Goal: Transaction & Acquisition: Subscribe to service/newsletter

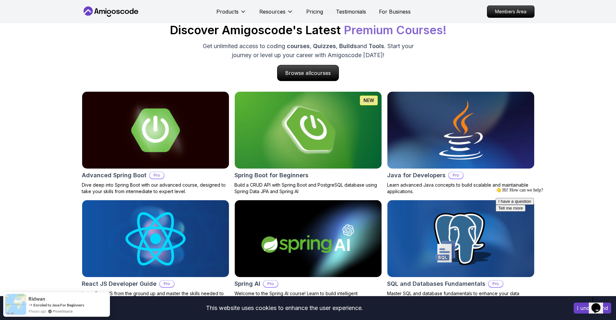
scroll to position [679, 0]
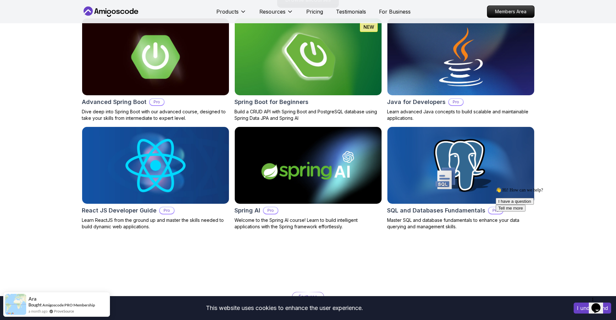
scroll to position [646, 0]
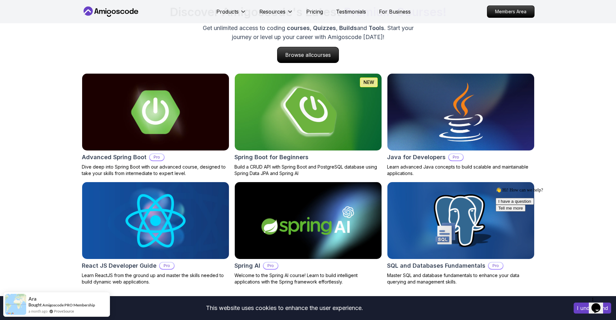
click at [337, 106] on img at bounding box center [308, 112] width 154 height 81
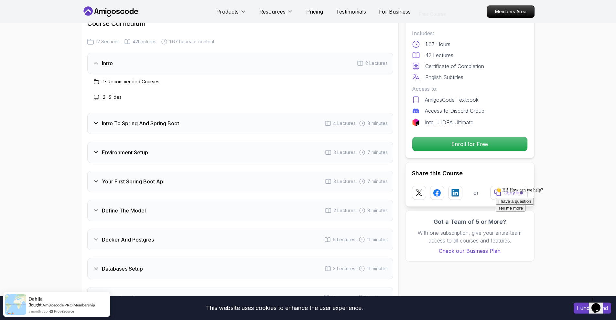
scroll to position [808, 0]
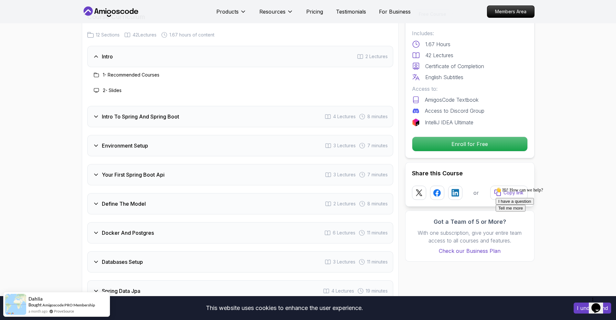
click at [165, 113] on h3 "Intro To Spring And Spring Boot" at bounding box center [140, 117] width 77 height 8
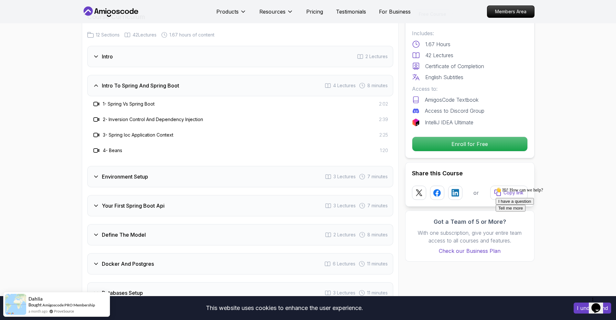
click at [154, 169] on div "Environment Setup 3 Lectures 7 minutes" at bounding box center [240, 176] width 306 height 21
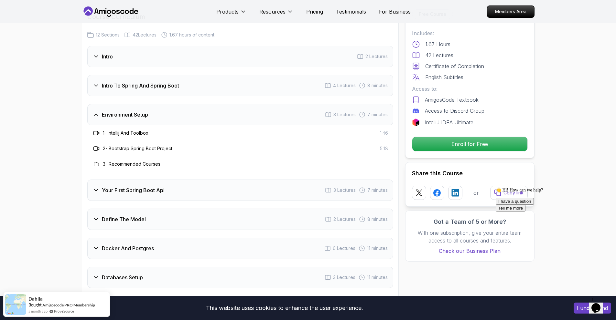
click at [159, 186] on h3 "Your First Spring Boot Api" at bounding box center [133, 190] width 63 height 8
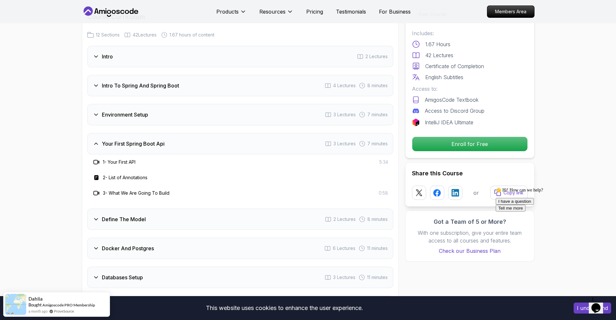
click at [155, 209] on div "Define The Model 2 Lectures 8 minutes" at bounding box center [240, 219] width 306 height 21
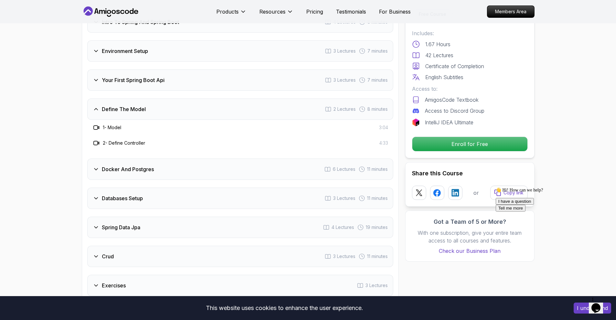
scroll to position [905, 0]
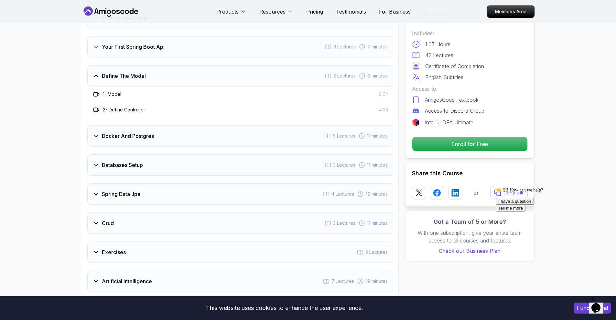
click at [149, 125] on div "Docker And Postgres 6 Lectures 11 minutes" at bounding box center [240, 135] width 306 height 21
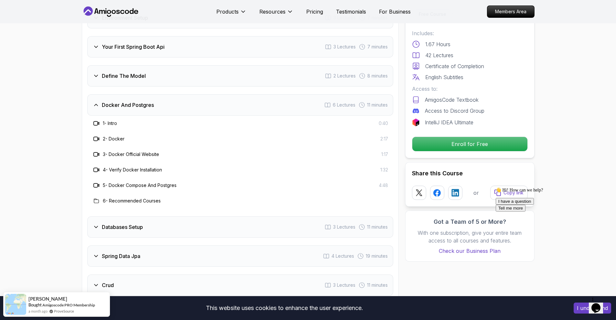
click at [140, 101] on h3 "Docker And Postgres" at bounding box center [128, 105] width 52 height 8
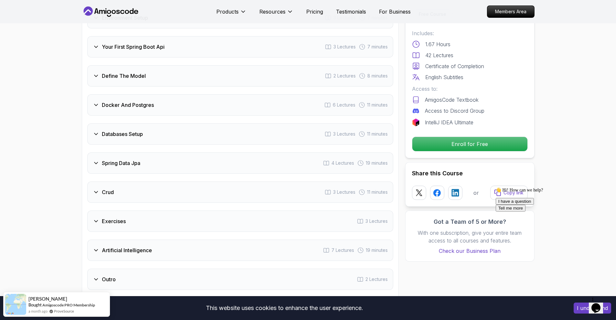
click at [137, 130] on div "Databases Setup 3 Lectures 11 minutes" at bounding box center [240, 133] width 306 height 21
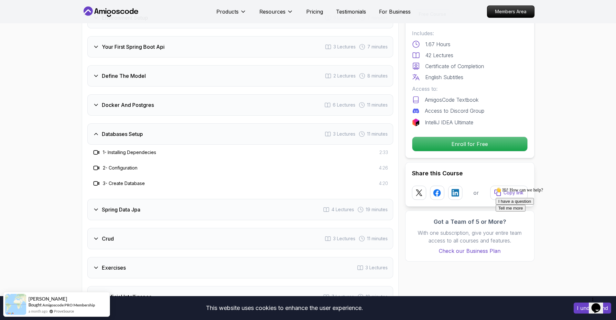
click at [134, 130] on h3 "Databases Setup" at bounding box center [122, 134] width 41 height 8
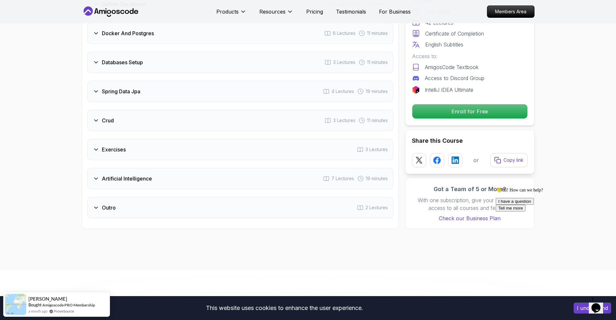
scroll to position [970, 0]
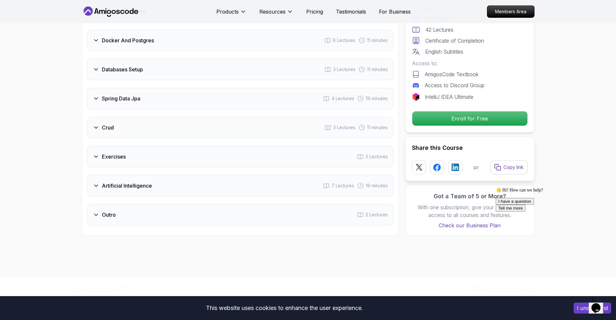
click at [116, 182] on div "Artificial Intelligence 7 Lectures 19 minutes" at bounding box center [240, 185] width 306 height 21
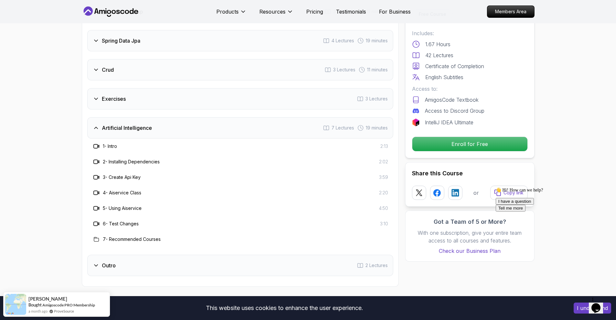
scroll to position [1034, 0]
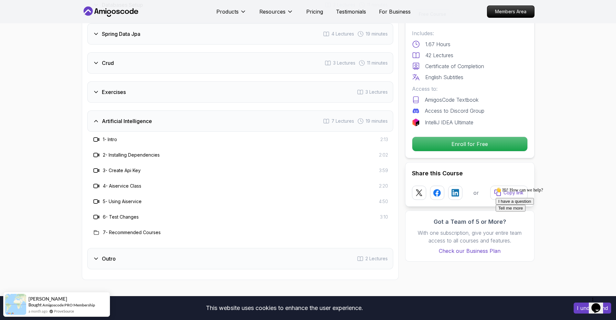
click at [120, 117] on h3 "Artificial Intelligence" at bounding box center [127, 121] width 50 height 8
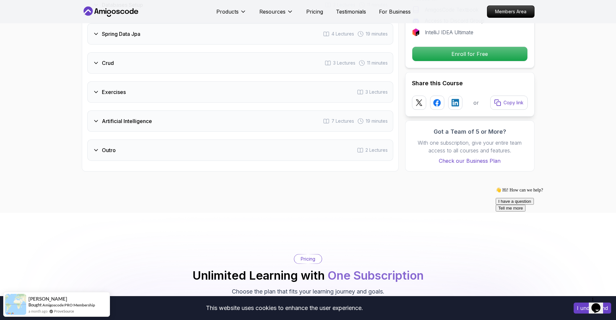
click at [115, 88] on h3 "Exercises" at bounding box center [114, 92] width 24 height 8
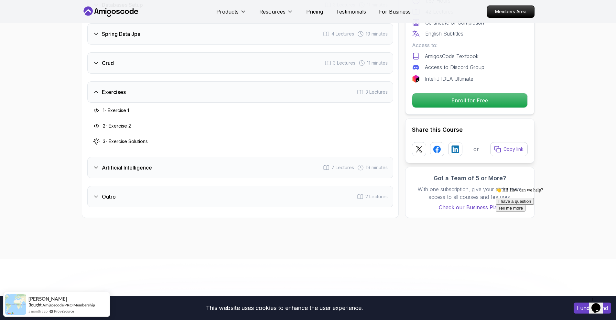
click at [115, 88] on h3 "Exercises" at bounding box center [114, 92] width 24 height 8
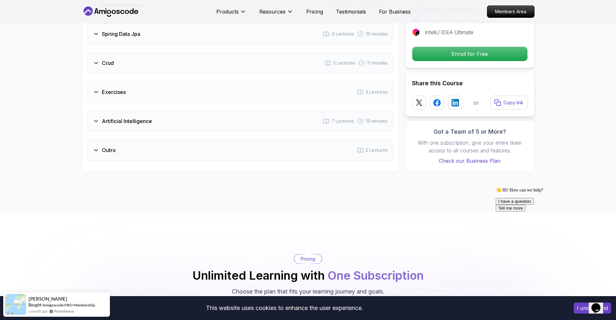
click at [125, 140] on div "Outro 2 Lectures" at bounding box center [240, 150] width 306 height 21
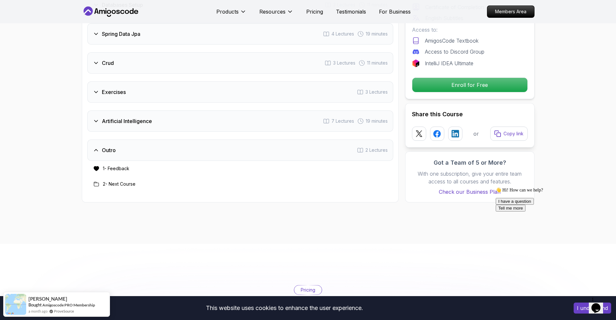
drag, startPoint x: 125, startPoint y: 139, endPoint x: 127, endPoint y: 130, distance: 9.3
click at [126, 140] on div "Outro 2 Lectures" at bounding box center [240, 150] width 306 height 21
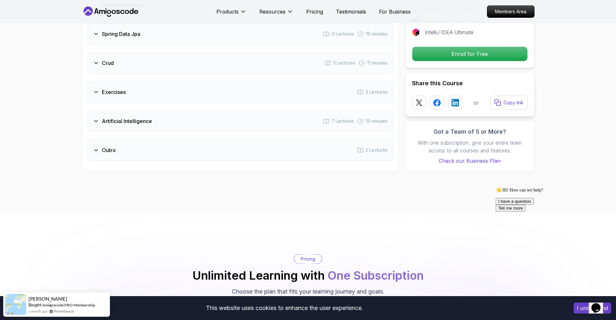
click at [129, 117] on h3 "Artificial Intelligence" at bounding box center [127, 121] width 50 height 8
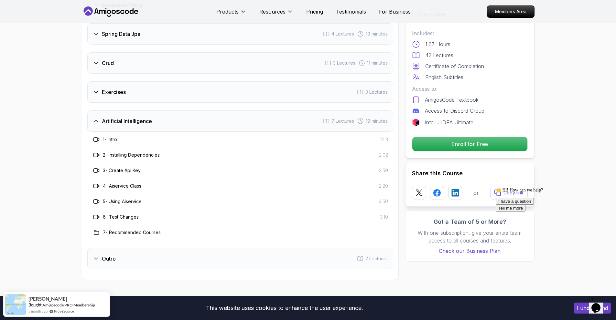
click at [129, 117] on h3 "Artificial Intelligence" at bounding box center [127, 121] width 50 height 8
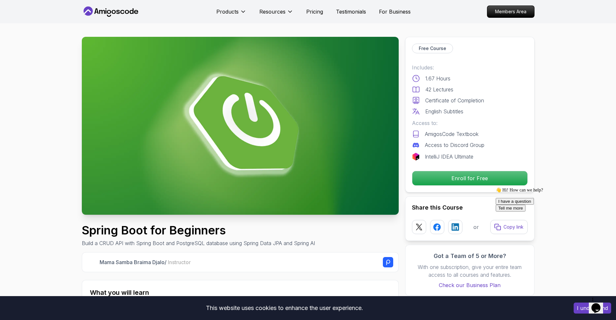
scroll to position [0, 0]
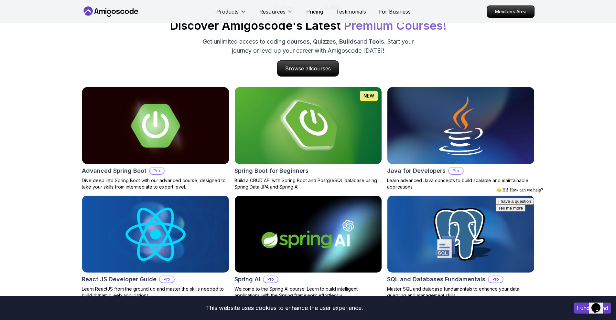
scroll to position [646, 0]
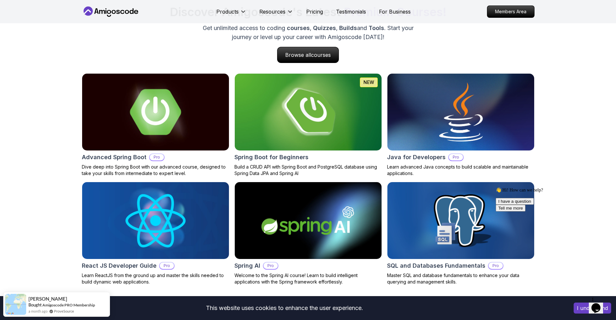
click at [182, 105] on img at bounding box center [155, 112] width 154 height 81
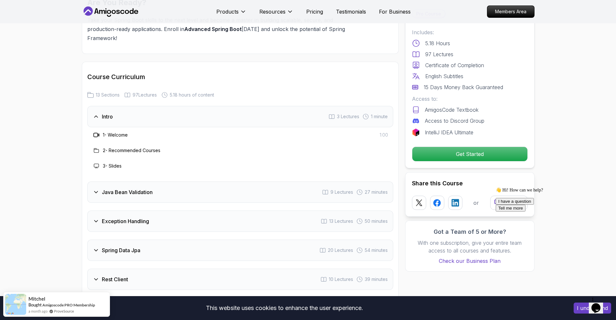
scroll to position [808, 0]
click at [159, 180] on div "Java Bean Validation 9 Lectures 27 minutes" at bounding box center [240, 190] width 306 height 21
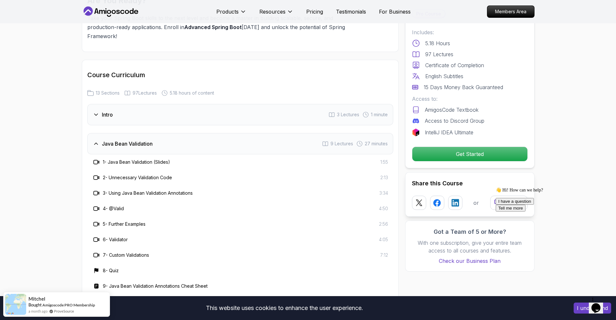
click at [150, 140] on h3 "Java Bean Validation" at bounding box center [127, 144] width 51 height 8
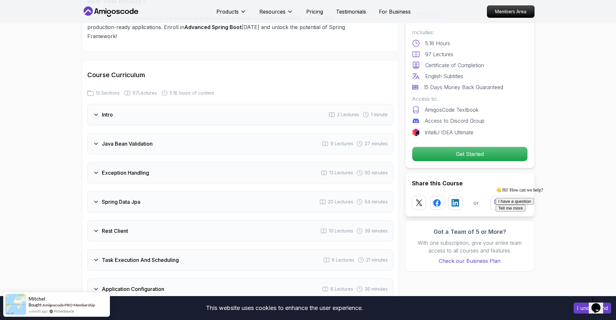
click at [146, 169] on h3 "Exception Handling" at bounding box center [125, 173] width 47 height 8
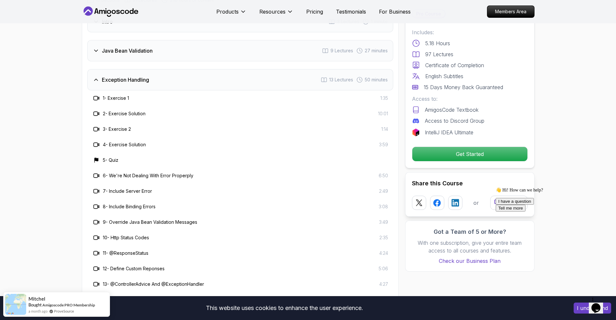
scroll to position [905, 0]
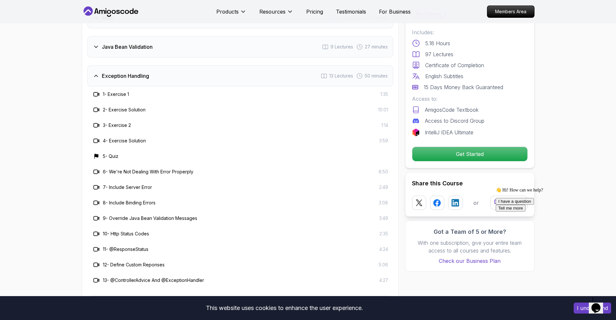
click at [131, 72] on h3 "Exception Handling" at bounding box center [125, 76] width 47 height 8
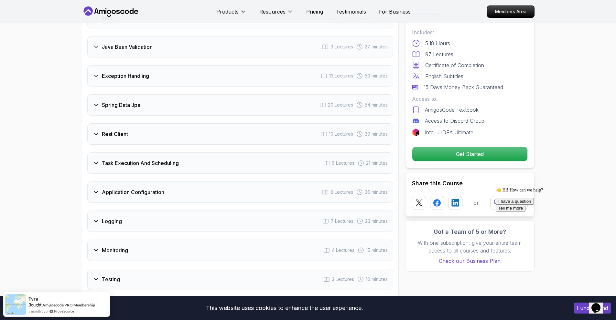
click at [142, 94] on div "Spring Data Jpa 20 Lectures 54 minutes" at bounding box center [240, 104] width 306 height 21
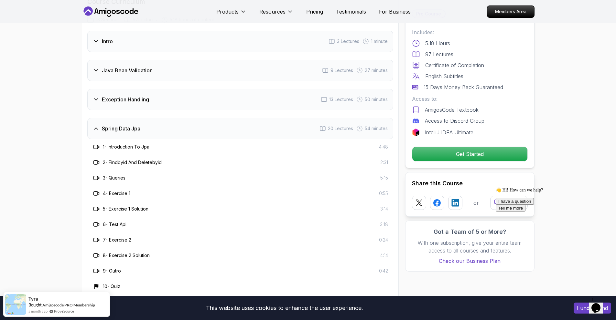
scroll to position [873, 0]
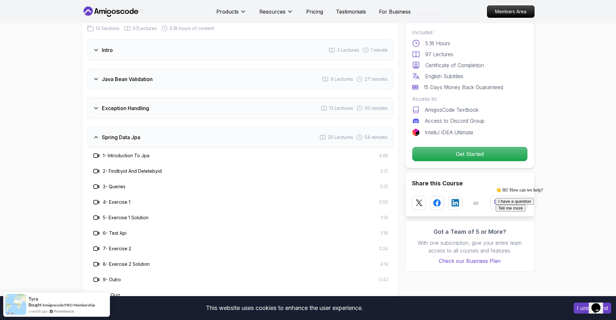
click at [137, 133] on h3 "Spring Data Jpa" at bounding box center [121, 137] width 38 height 8
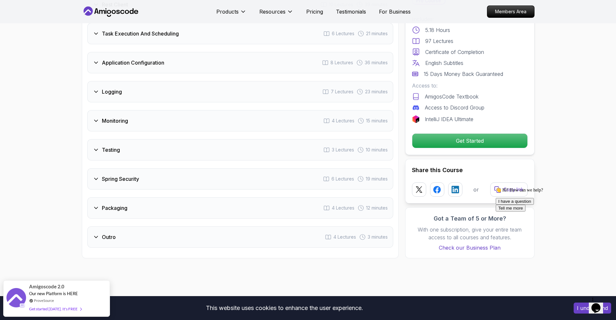
scroll to position [1034, 0]
click at [442, 134] on p "Get Started" at bounding box center [469, 141] width 109 height 14
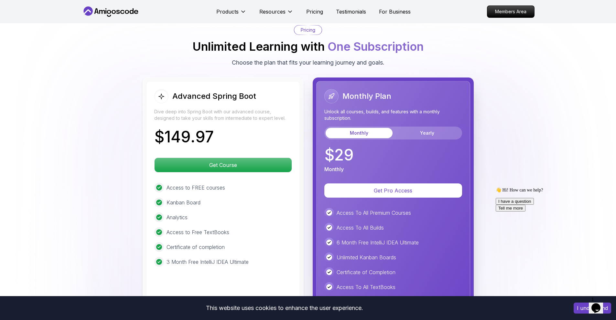
scroll to position [1350, 0]
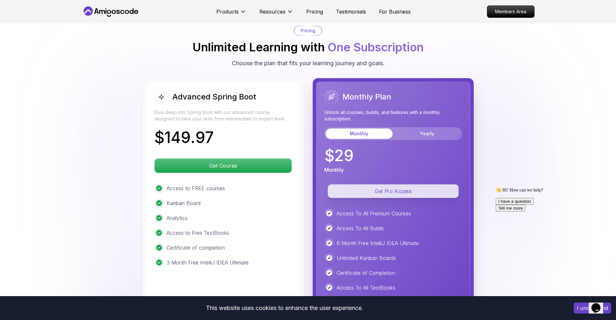
click at [388, 185] on p "Get Pro Access" at bounding box center [392, 192] width 131 height 14
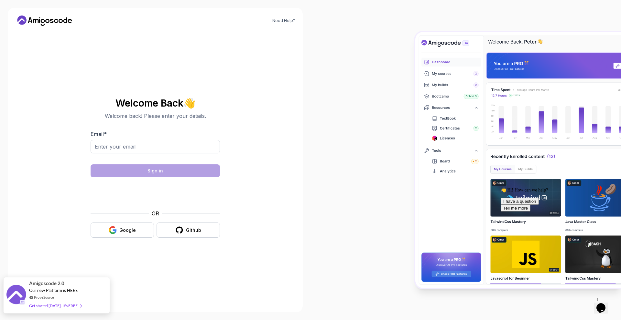
click at [74, 309] on div "Get started [DATE]. It's FREE" at bounding box center [55, 305] width 52 height 7
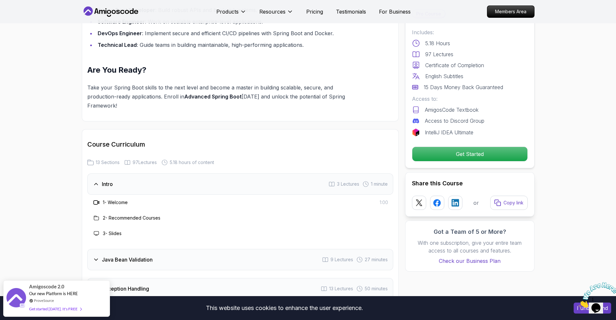
scroll to position [840, 0]
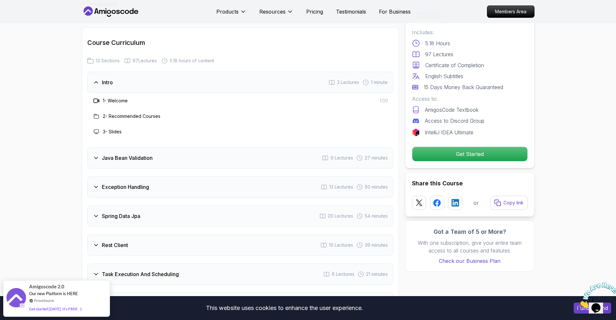
click at [247, 147] on div "Java Bean Validation 9 Lectures 27 minutes" at bounding box center [240, 157] width 306 height 21
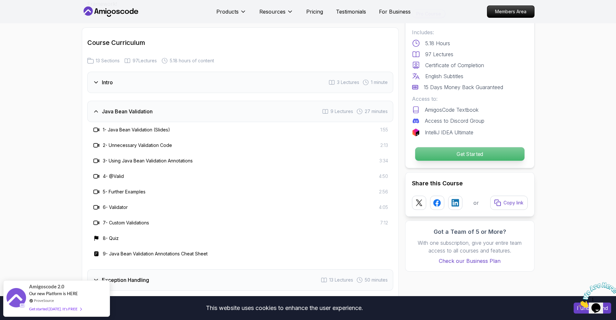
click at [497, 155] on p "Get Started" at bounding box center [469, 154] width 109 height 14
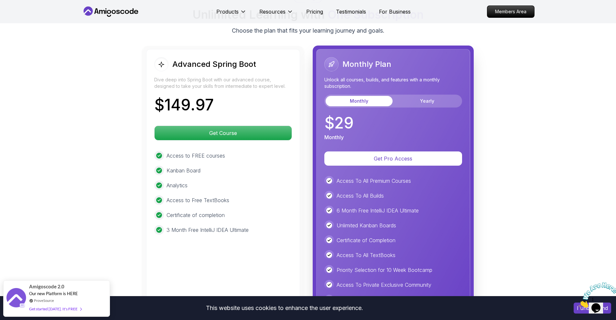
scroll to position [1522, 0]
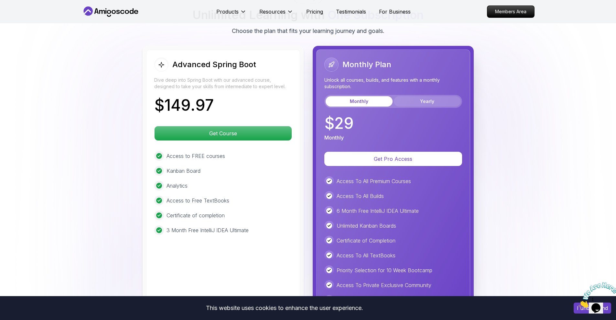
click at [418, 96] on button "Yearly" at bounding box center [427, 101] width 67 height 10
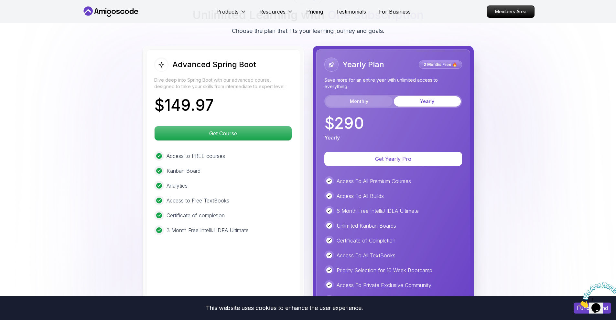
click at [375, 96] on button "Monthly" at bounding box center [358, 101] width 67 height 10
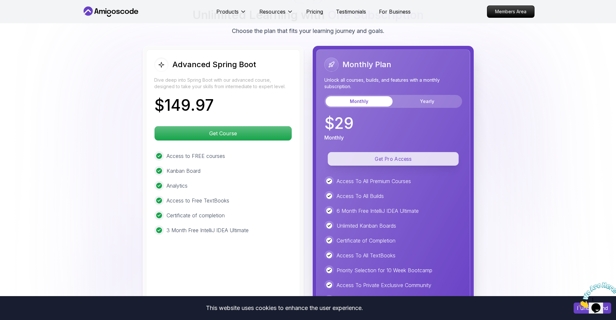
click at [389, 152] on p "Get Pro Access" at bounding box center [392, 159] width 131 height 14
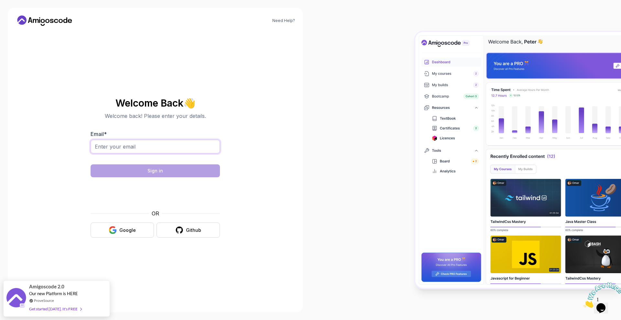
click at [126, 145] on input "Email *" at bounding box center [154, 147] width 129 height 14
click at [163, 150] on input "Email *" at bounding box center [154, 147] width 129 height 14
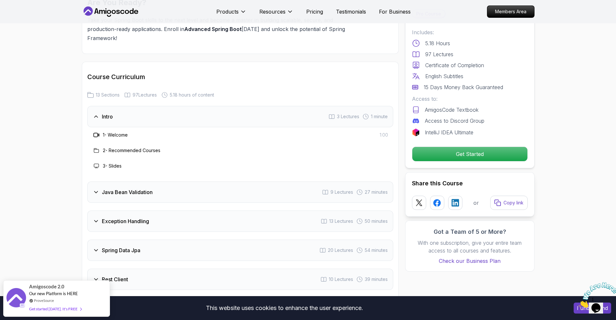
scroll to position [841, 0]
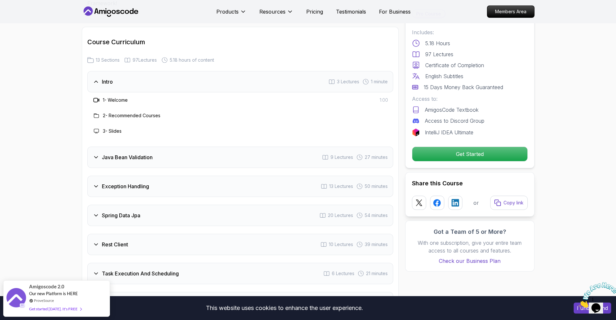
click at [124, 154] on h3 "Java Bean Validation" at bounding box center [127, 158] width 51 height 8
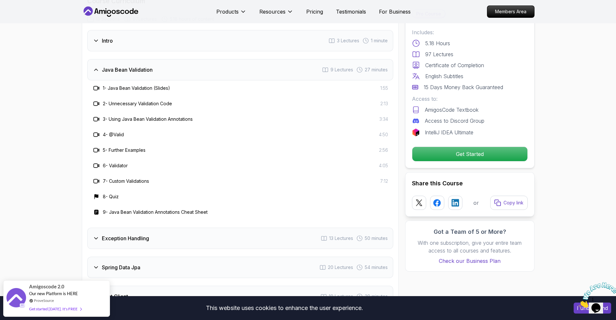
scroll to position [873, 0]
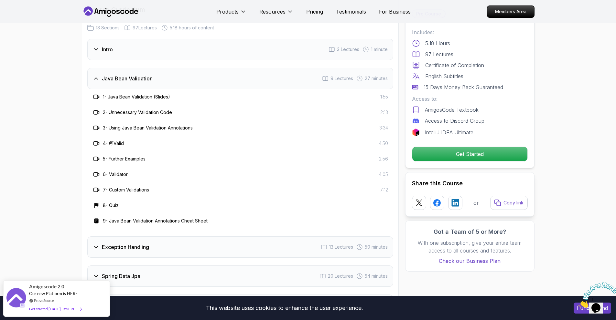
click at [110, 75] on h3 "Java Bean Validation" at bounding box center [127, 79] width 51 height 8
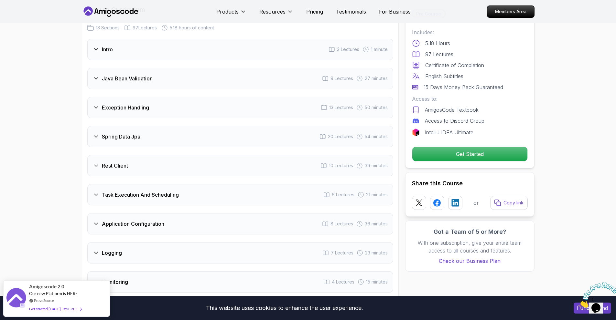
click at [138, 104] on h3 "Exception Handling" at bounding box center [125, 108] width 47 height 8
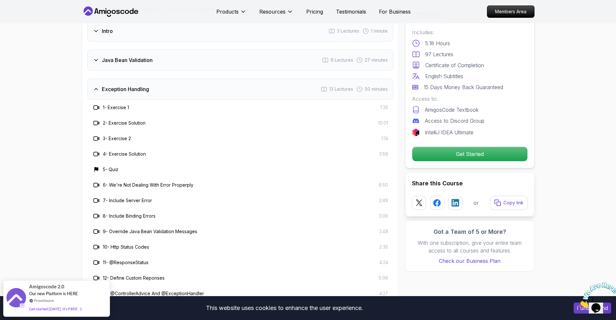
scroll to position [906, 0]
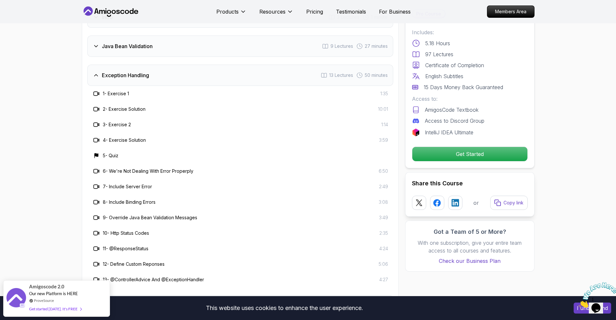
click at [101, 71] on div "Exception Handling" at bounding box center [121, 75] width 56 height 8
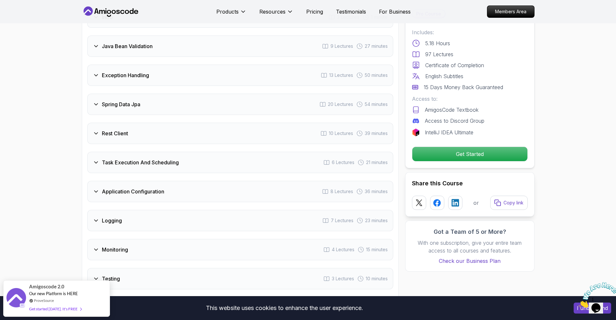
click at [119, 101] on h3 "Spring Data Jpa" at bounding box center [121, 105] width 38 height 8
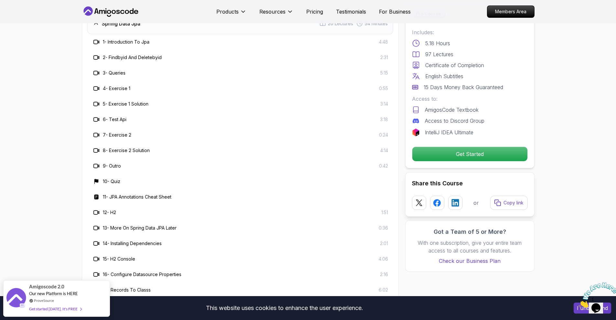
scroll to position [1003, 0]
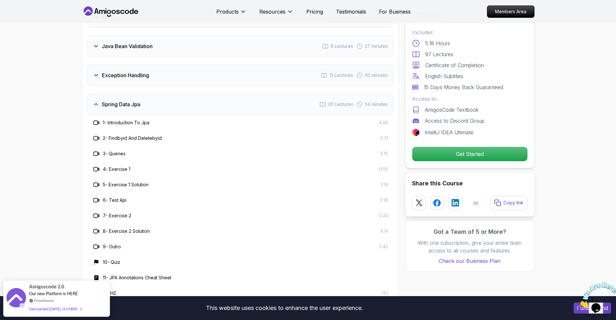
click at [125, 101] on h3 "Spring Data Jpa" at bounding box center [121, 105] width 38 height 8
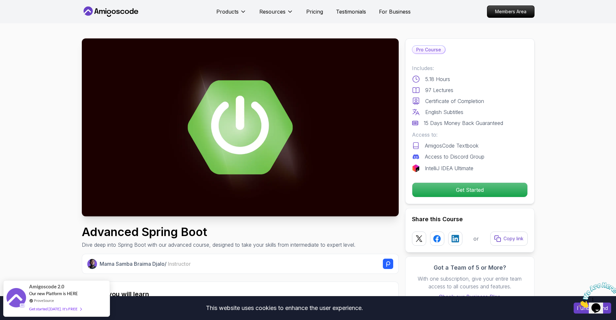
scroll to position [0, 0]
